Goal: Task Accomplishment & Management: Manage account settings

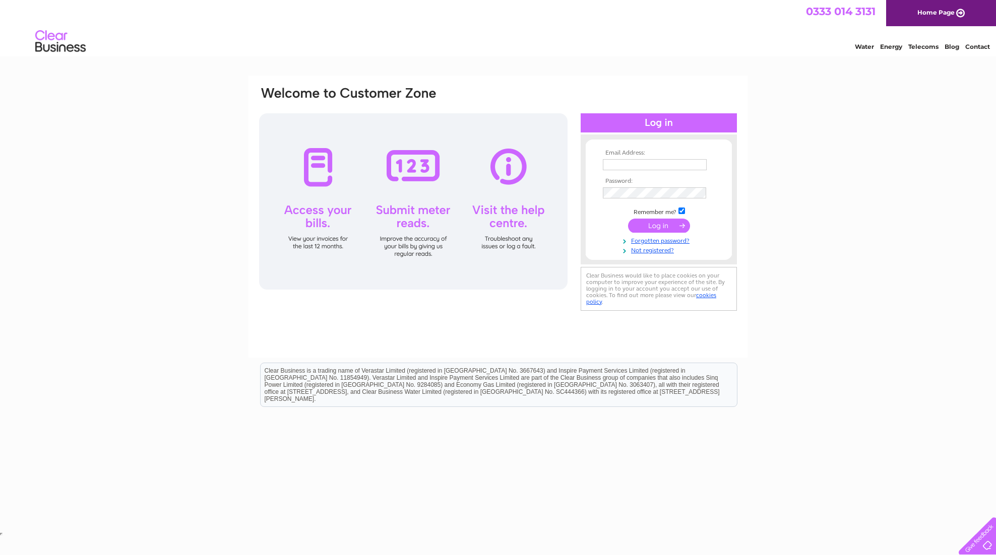
type input "andrew.gibson@highgrounds.co.uk"
click at [657, 219] on input "submit" at bounding box center [659, 226] width 62 height 14
click at [628, 220] on input "submit" at bounding box center [659, 227] width 62 height 14
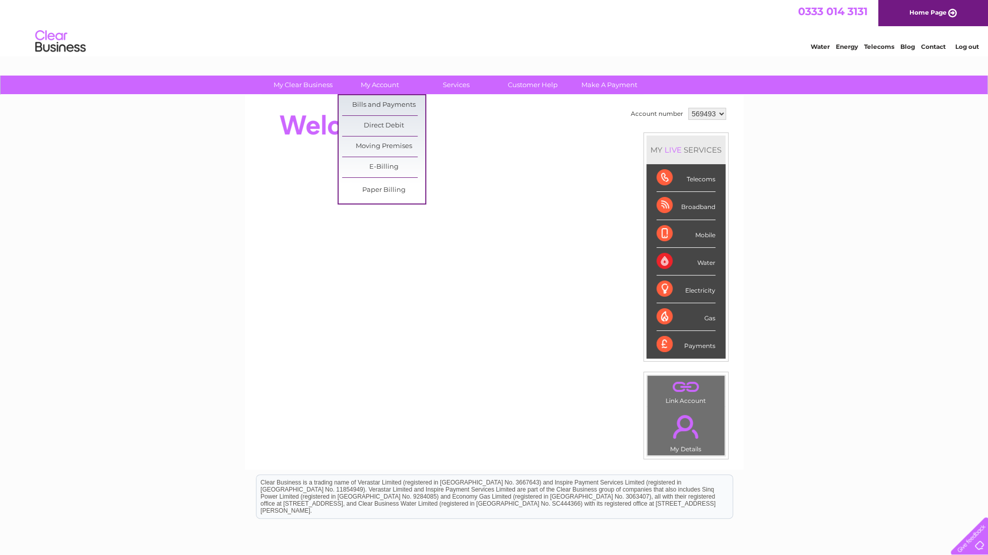
click at [386, 101] on link "Bills and Payments" at bounding box center [383, 105] width 83 height 20
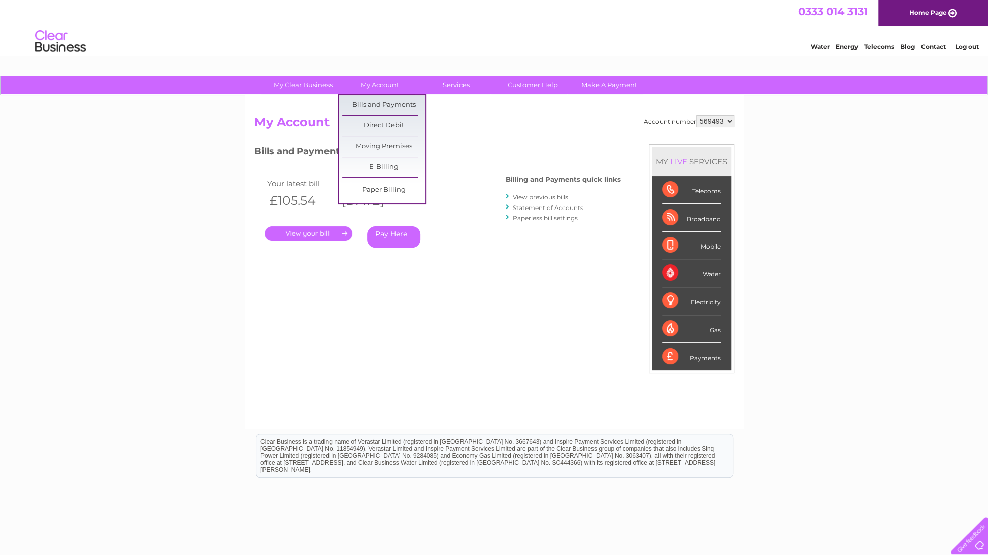
click at [385, 106] on link "Bills and Payments" at bounding box center [383, 105] width 83 height 20
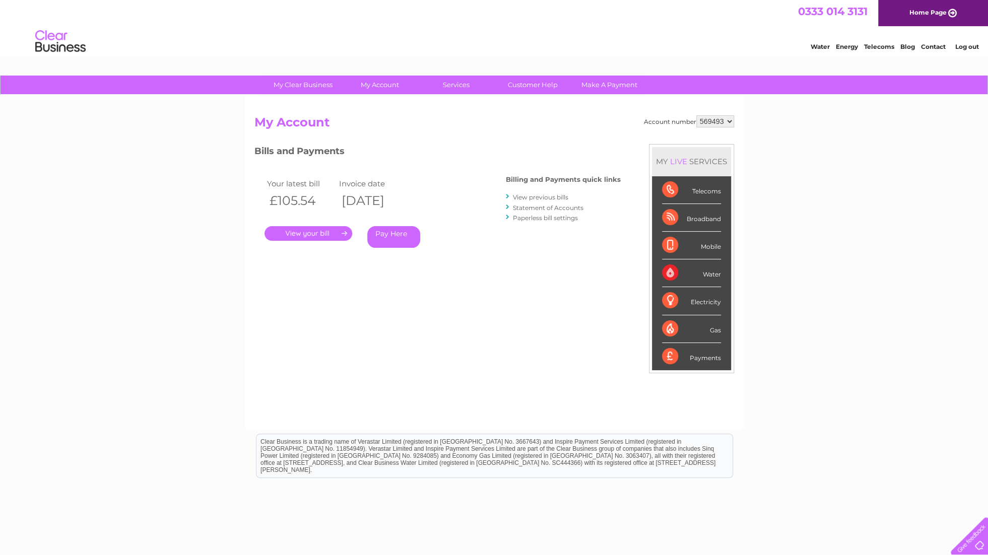
click at [315, 231] on link "." at bounding box center [309, 233] width 88 height 15
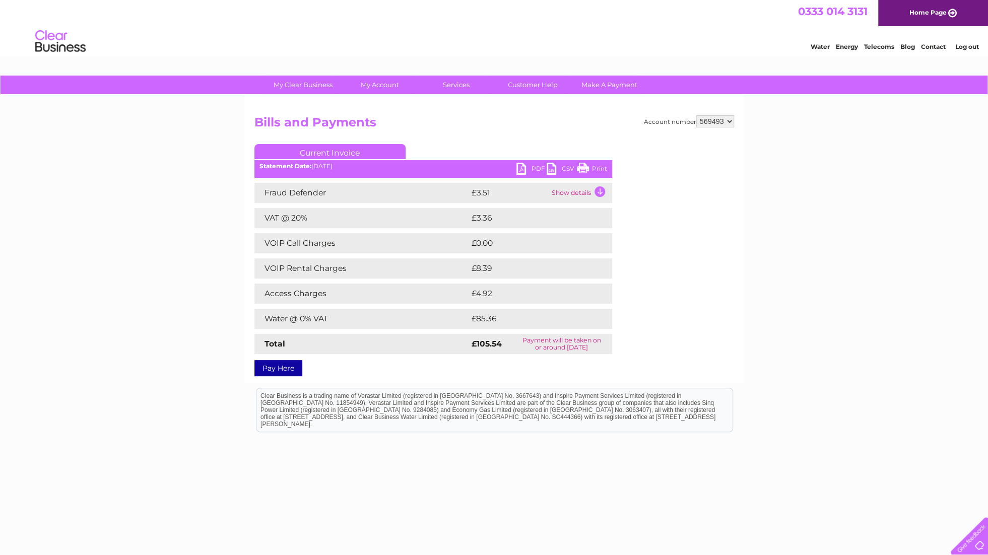
click at [526, 167] on link "PDF" at bounding box center [532, 170] width 30 height 15
